Goal: Task Accomplishment & Management: Manage account settings

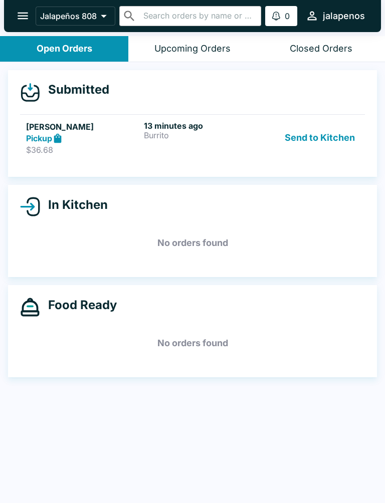
click at [253, 141] on div "13 minutes ago Burrito" at bounding box center [201, 138] width 114 height 35
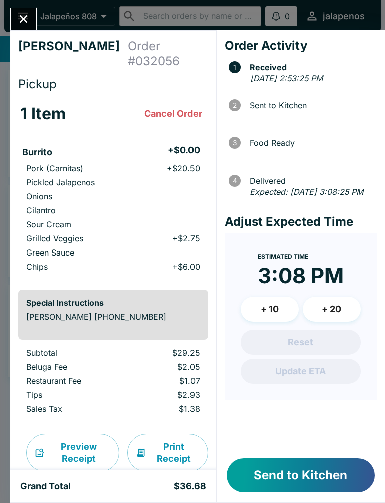
click at [297, 469] on button "Send to Kitchen" at bounding box center [300, 475] width 148 height 34
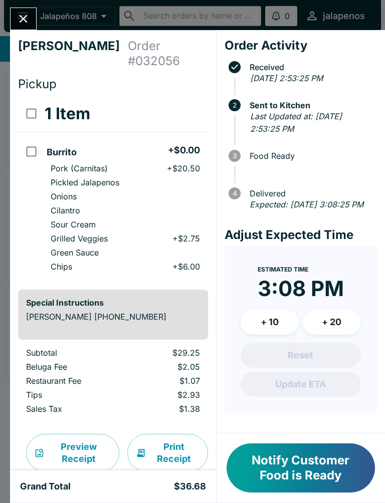
click at [309, 472] on button "Notify Customer Food is Ready" at bounding box center [300, 467] width 148 height 49
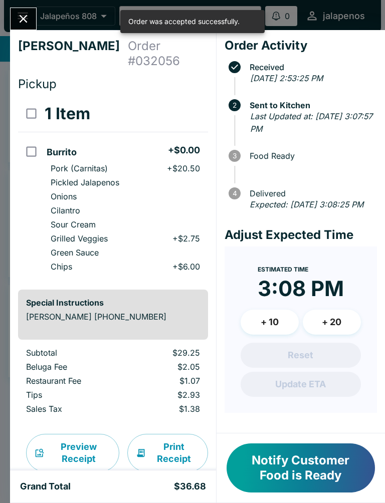
click at [306, 469] on button "Notify Customer Food is Ready" at bounding box center [300, 467] width 148 height 49
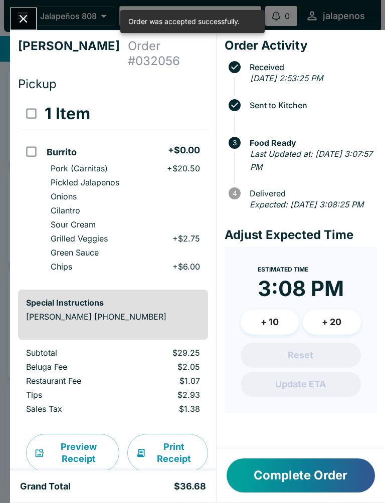
click at [310, 480] on button "Complete Order" at bounding box center [300, 475] width 148 height 34
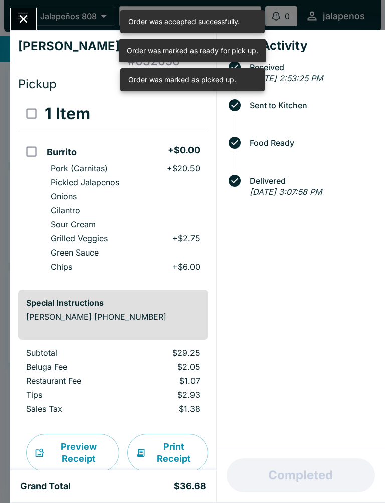
click at [27, 13] on icon "Close" at bounding box center [24, 19] width 14 height 14
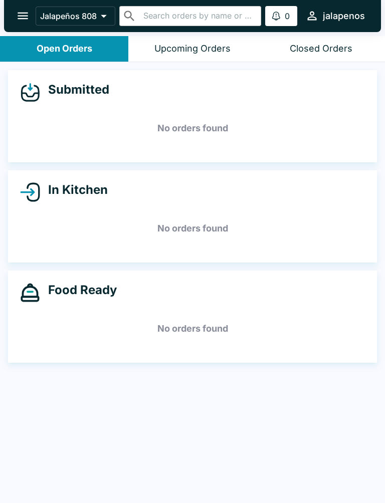
click at [198, 462] on div "Submitted No orders found In Kitchen No orders found Food Ready No orders found" at bounding box center [192, 283] width 385 height 443
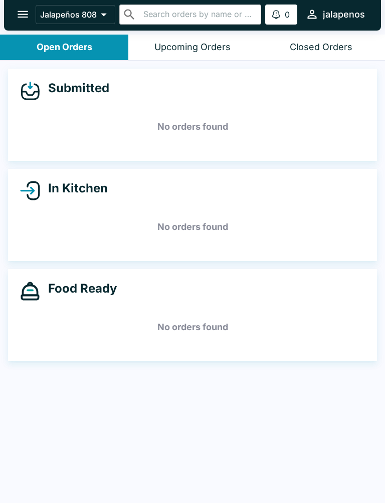
click at [207, 465] on div "Submitted No orders found In Kitchen No orders found Food Ready No orders found" at bounding box center [192, 282] width 385 height 443
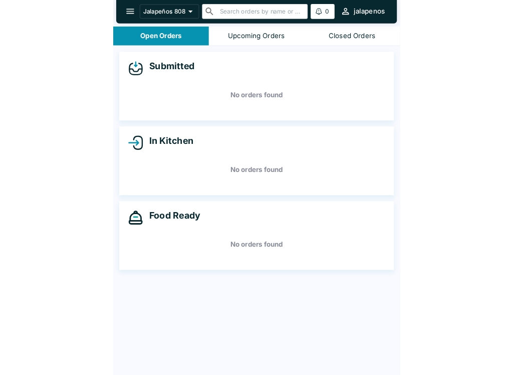
scroll to position [0, 0]
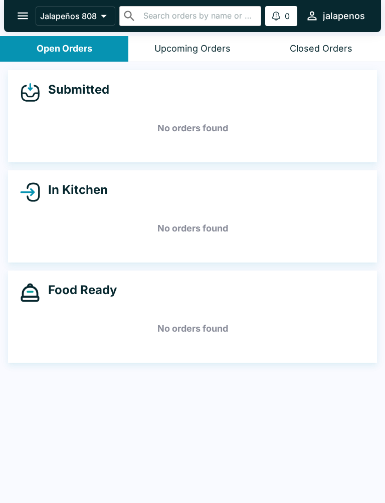
click at [165, 488] on div "Submitted No orders found In Kitchen No orders found Food Ready No orders found" at bounding box center [192, 283] width 385 height 443
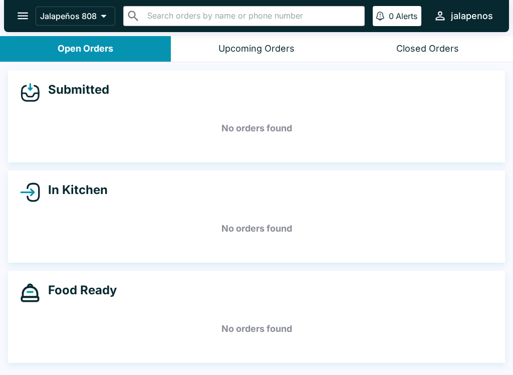
click at [337, 369] on div "Submitted No orders found In Kitchen No orders found Food Ready No orders found" at bounding box center [256, 219] width 513 height 315
